Goal: Task Accomplishment & Management: Use online tool/utility

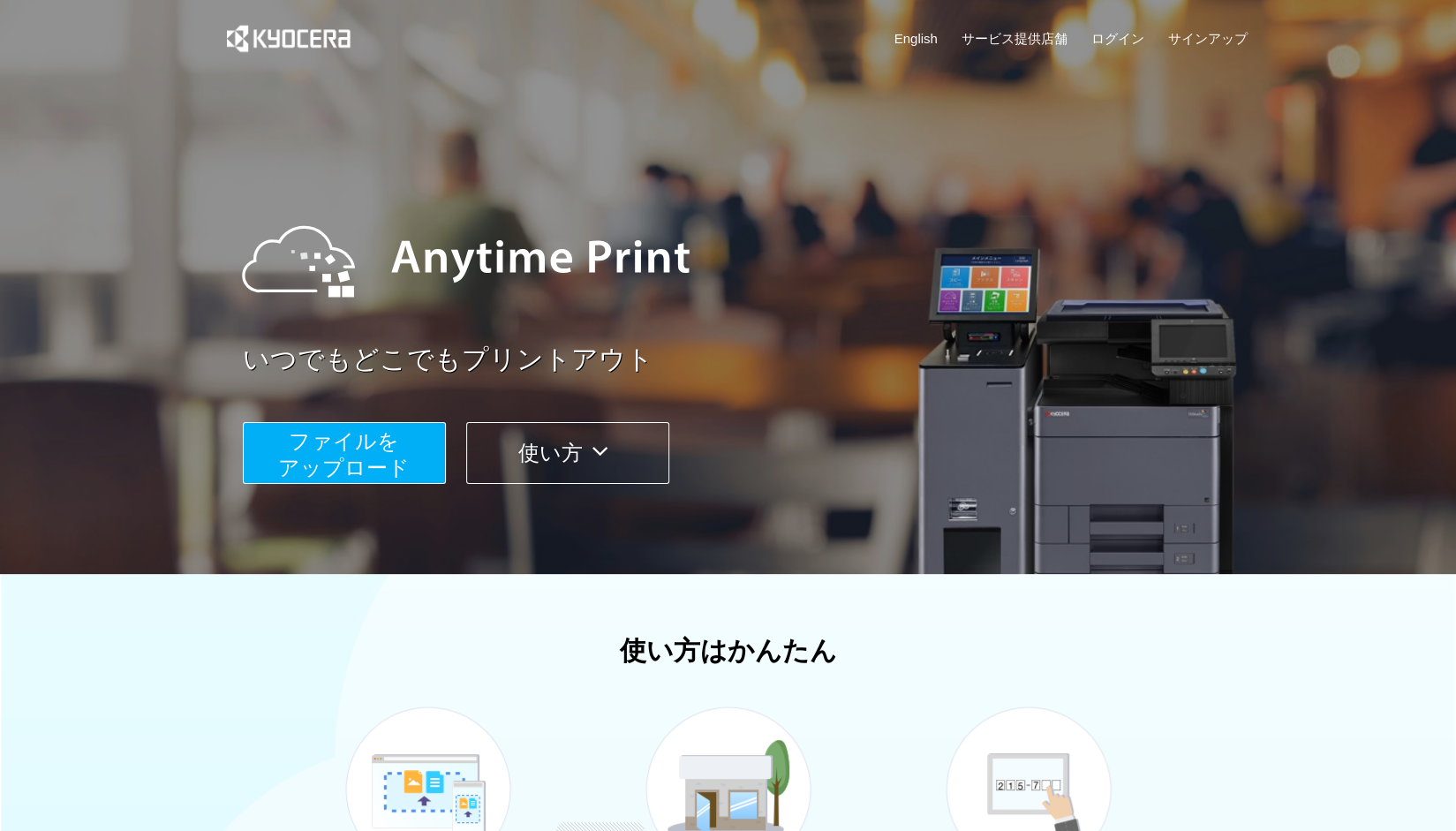
click at [403, 461] on span "ファイルを ​​アップロード" at bounding box center [344, 454] width 132 height 50
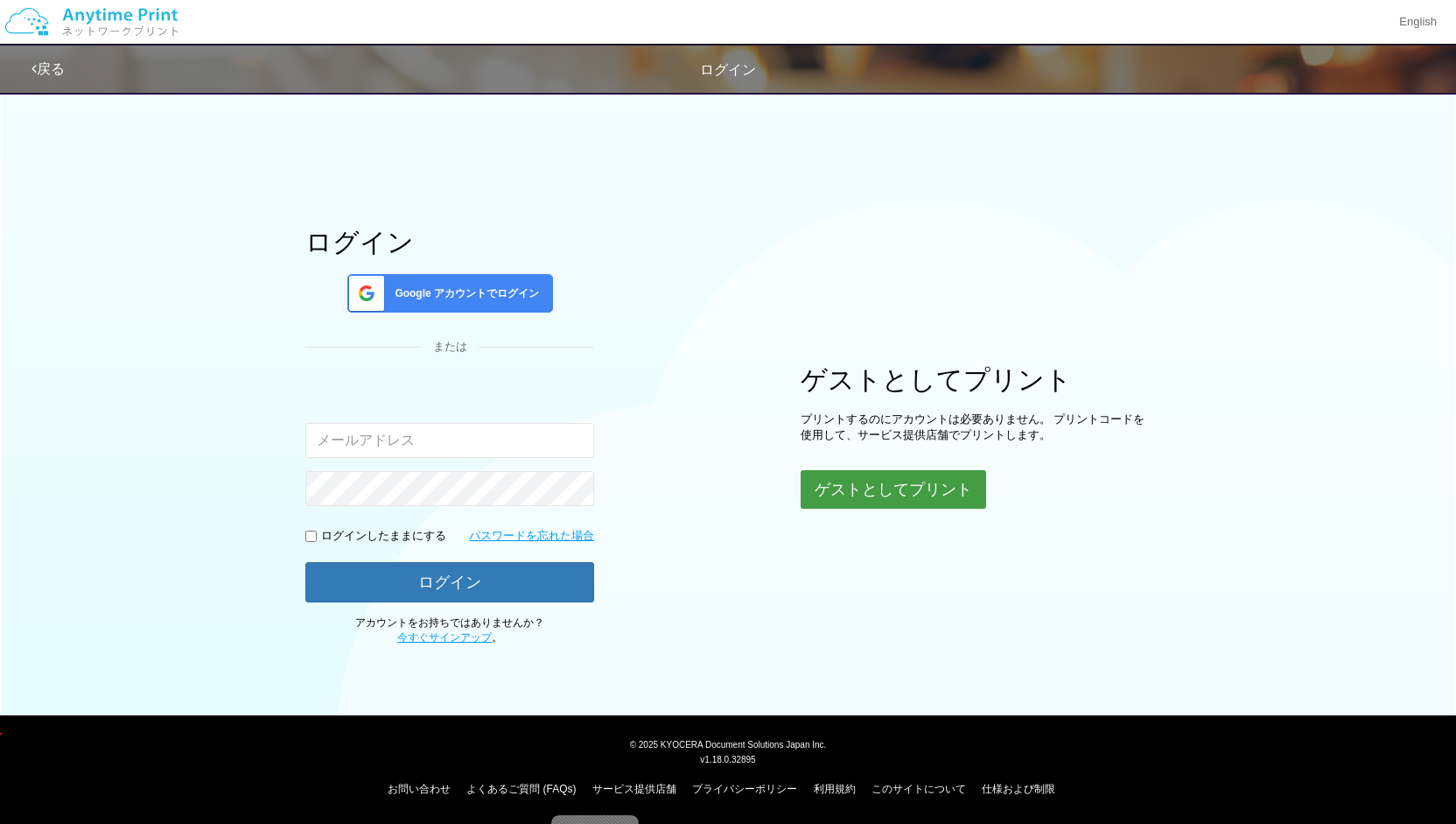
click at [867, 488] on button "ゲストとしてプリント" at bounding box center [893, 489] width 186 height 38
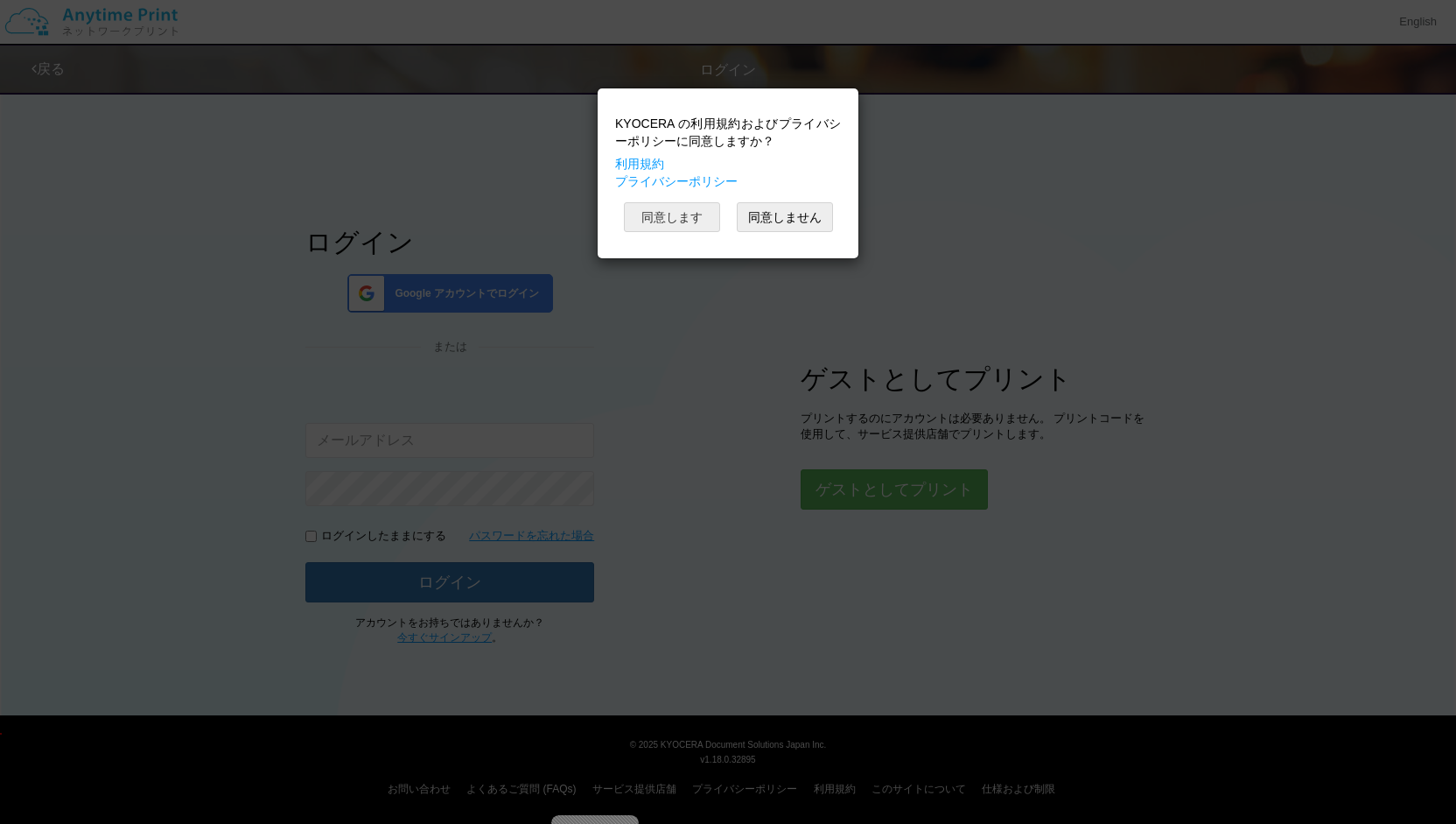
click at [697, 216] on button "同意します" at bounding box center [672, 216] width 96 height 29
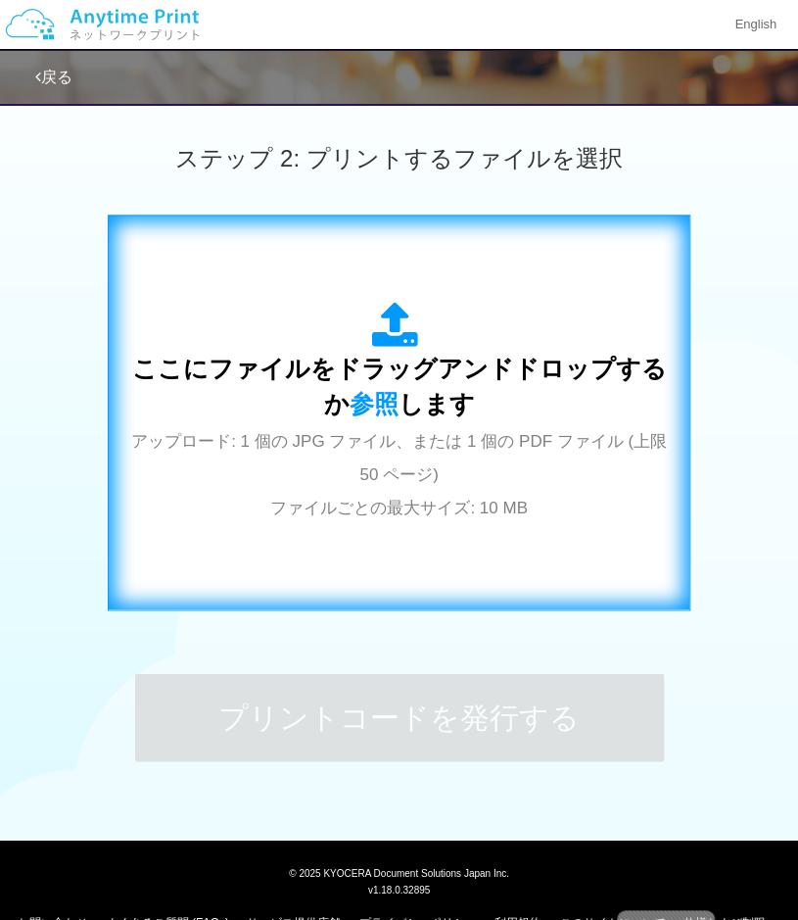
scroll to position [530, 0]
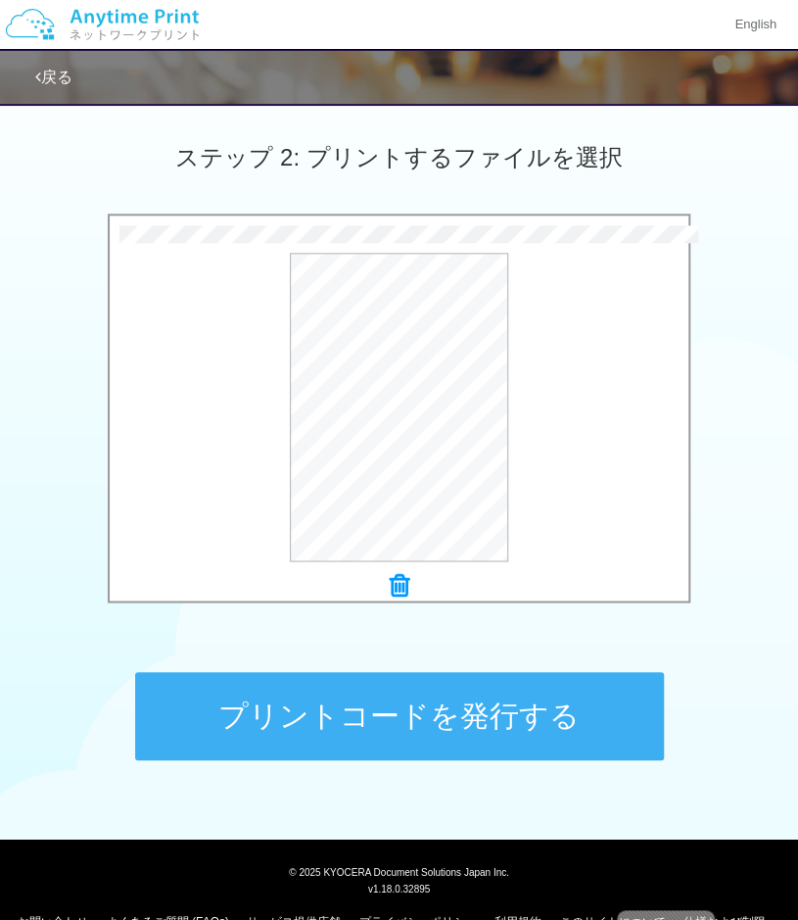
click at [568, 734] on button "プリントコードを発行する" at bounding box center [399, 716] width 529 height 88
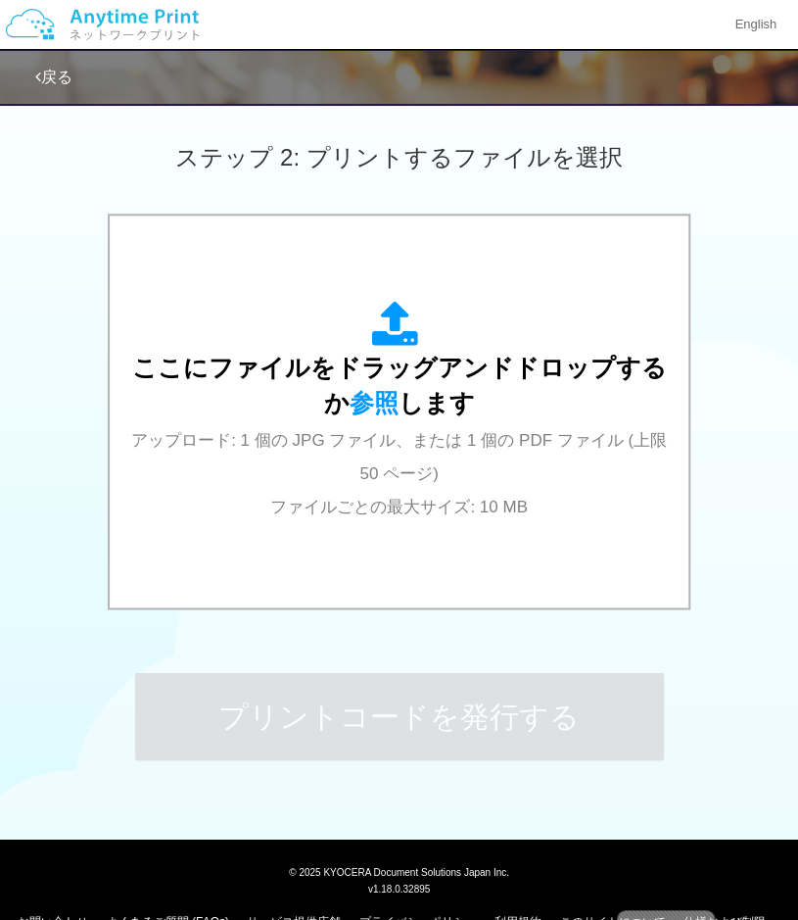
scroll to position [0, 0]
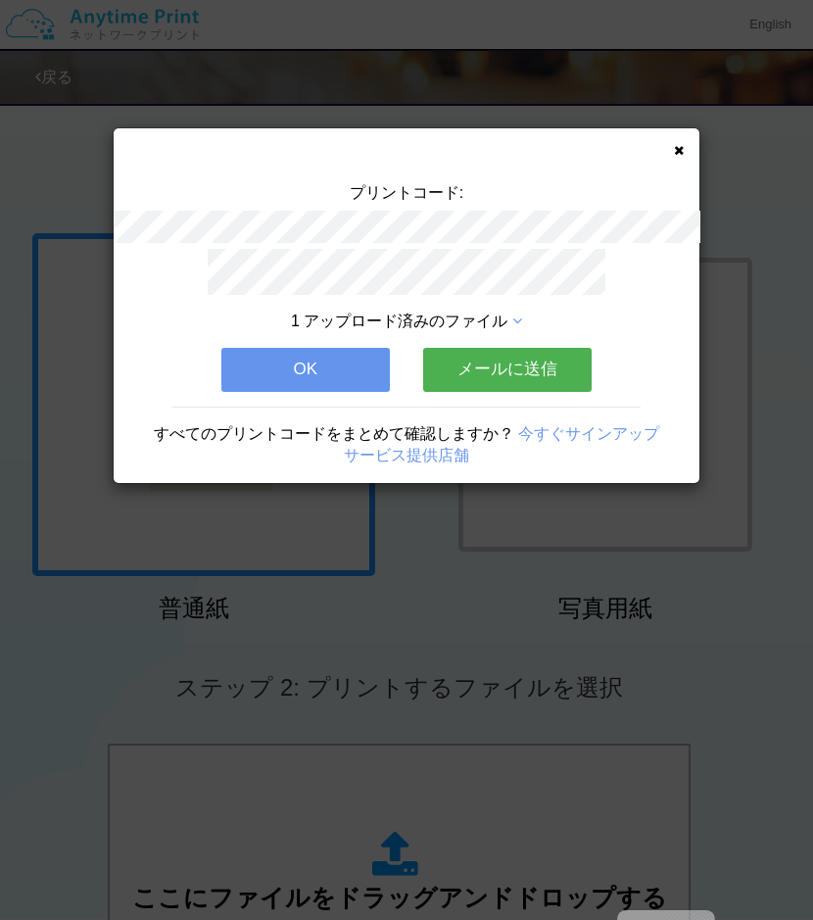
click at [311, 376] on button "OK" at bounding box center [305, 369] width 168 height 43
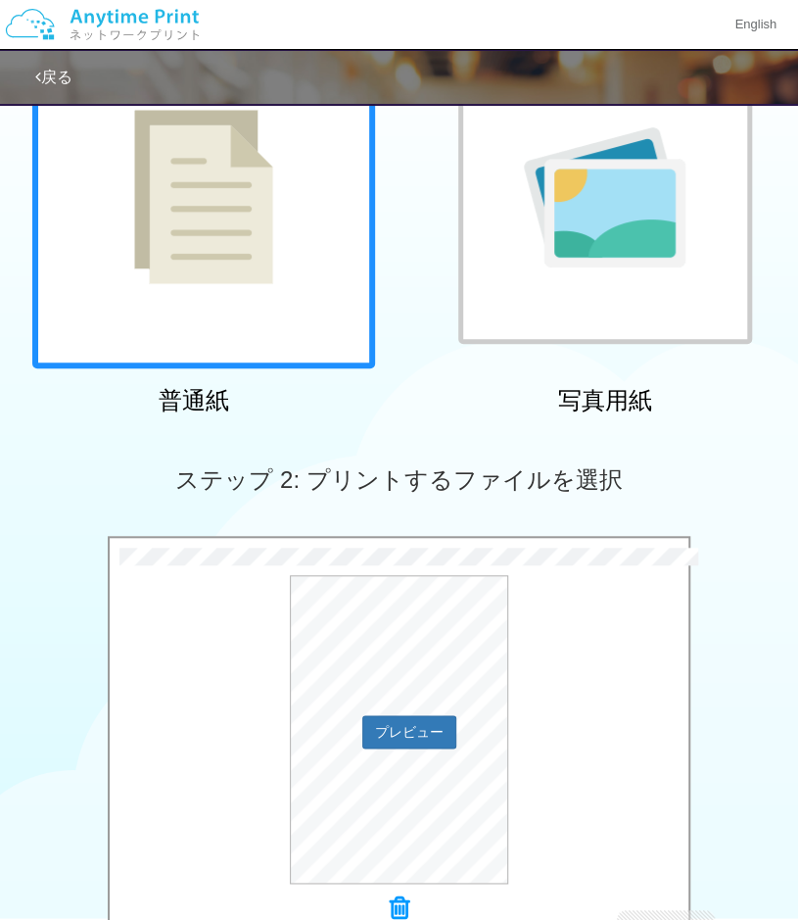
scroll to position [569, 0]
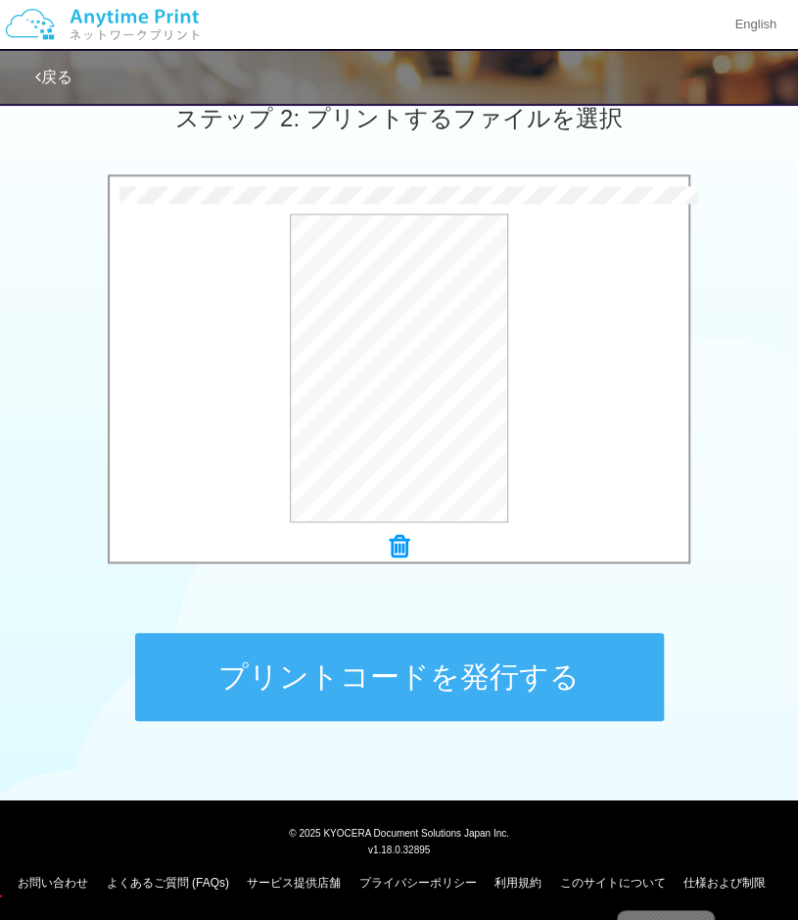
click at [597, 680] on button "プリントコードを発行する" at bounding box center [399, 677] width 529 height 88
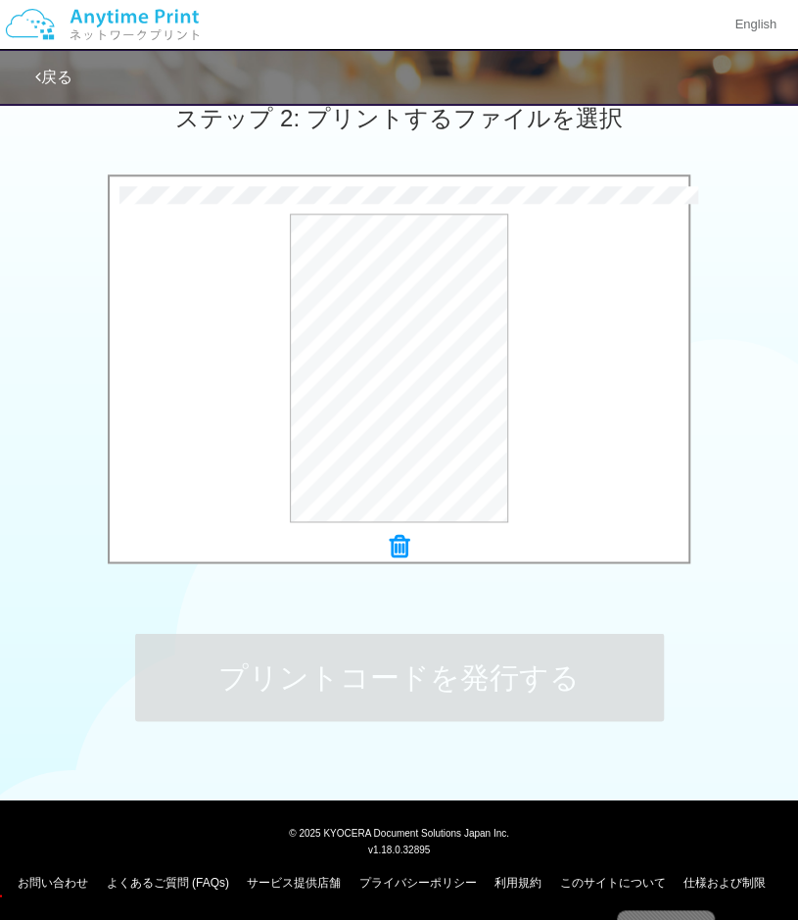
scroll to position [0, 0]
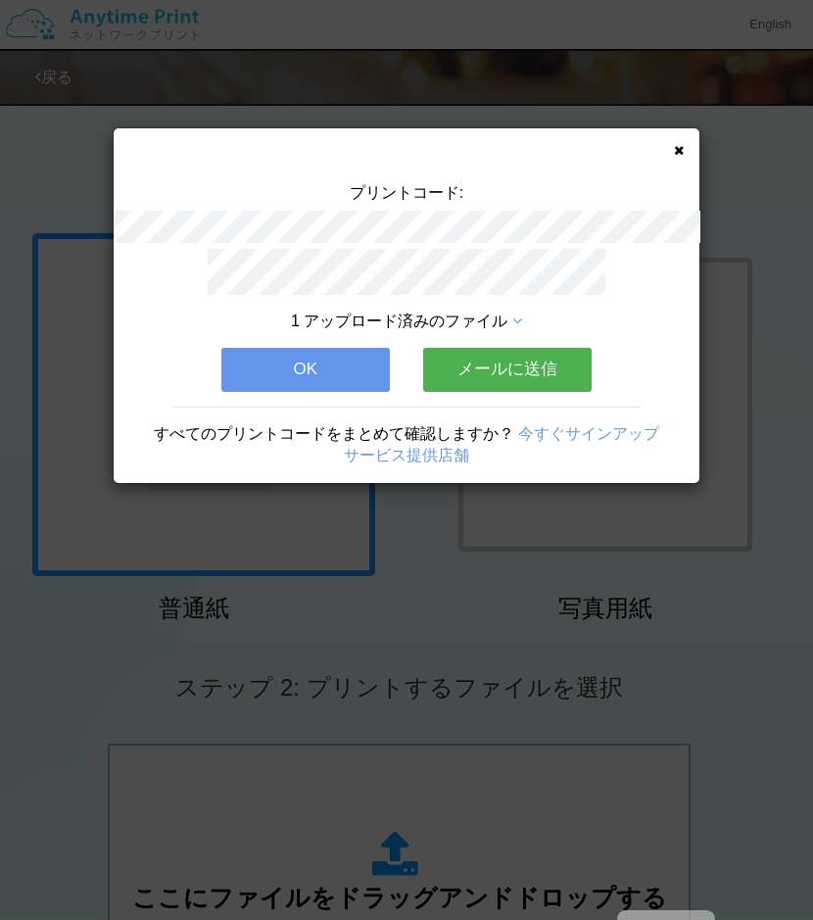
click at [363, 377] on button "OK" at bounding box center [305, 369] width 168 height 43
